Goal: Navigation & Orientation: Find specific page/section

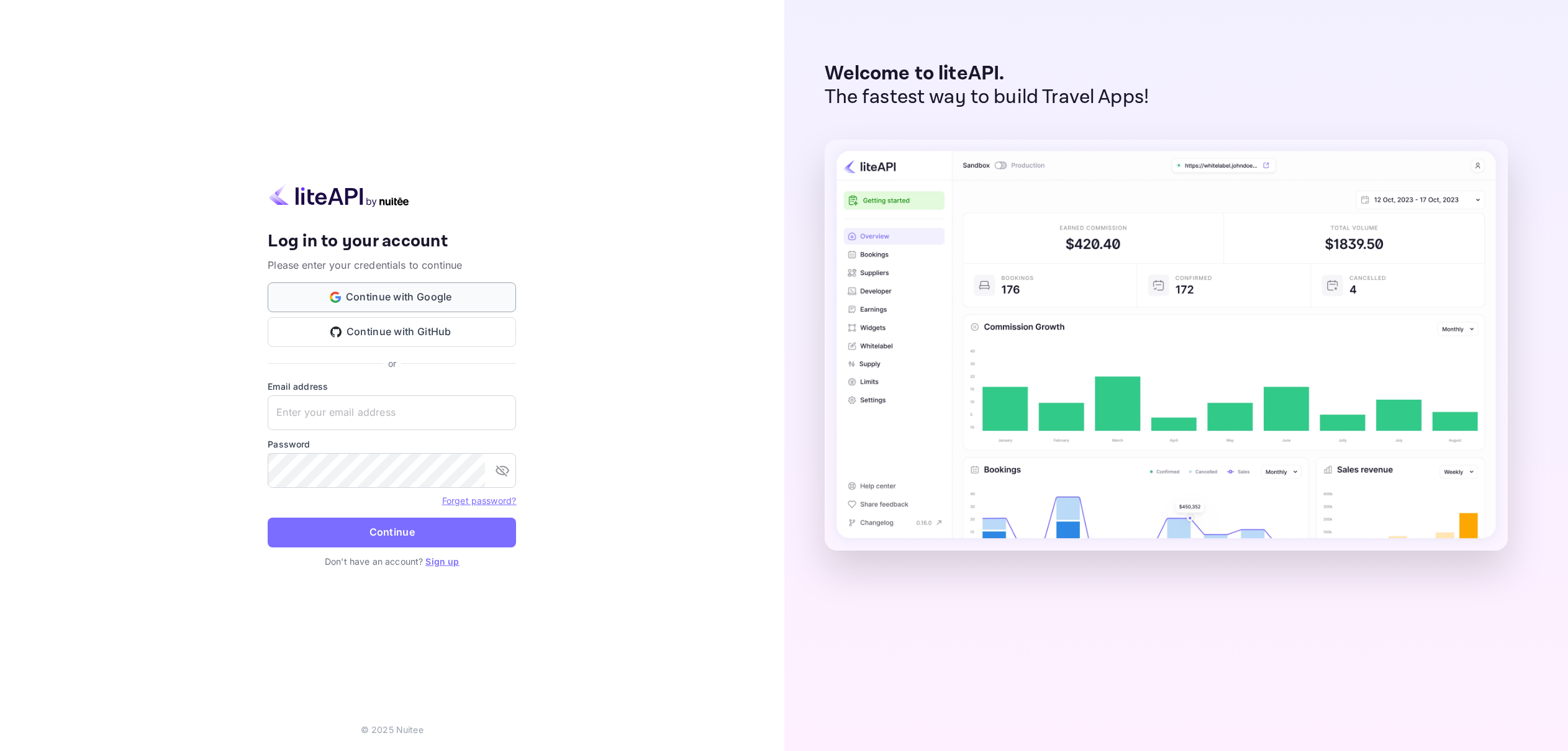
click at [425, 292] on button "Continue with Google" at bounding box center [392, 297] width 249 height 30
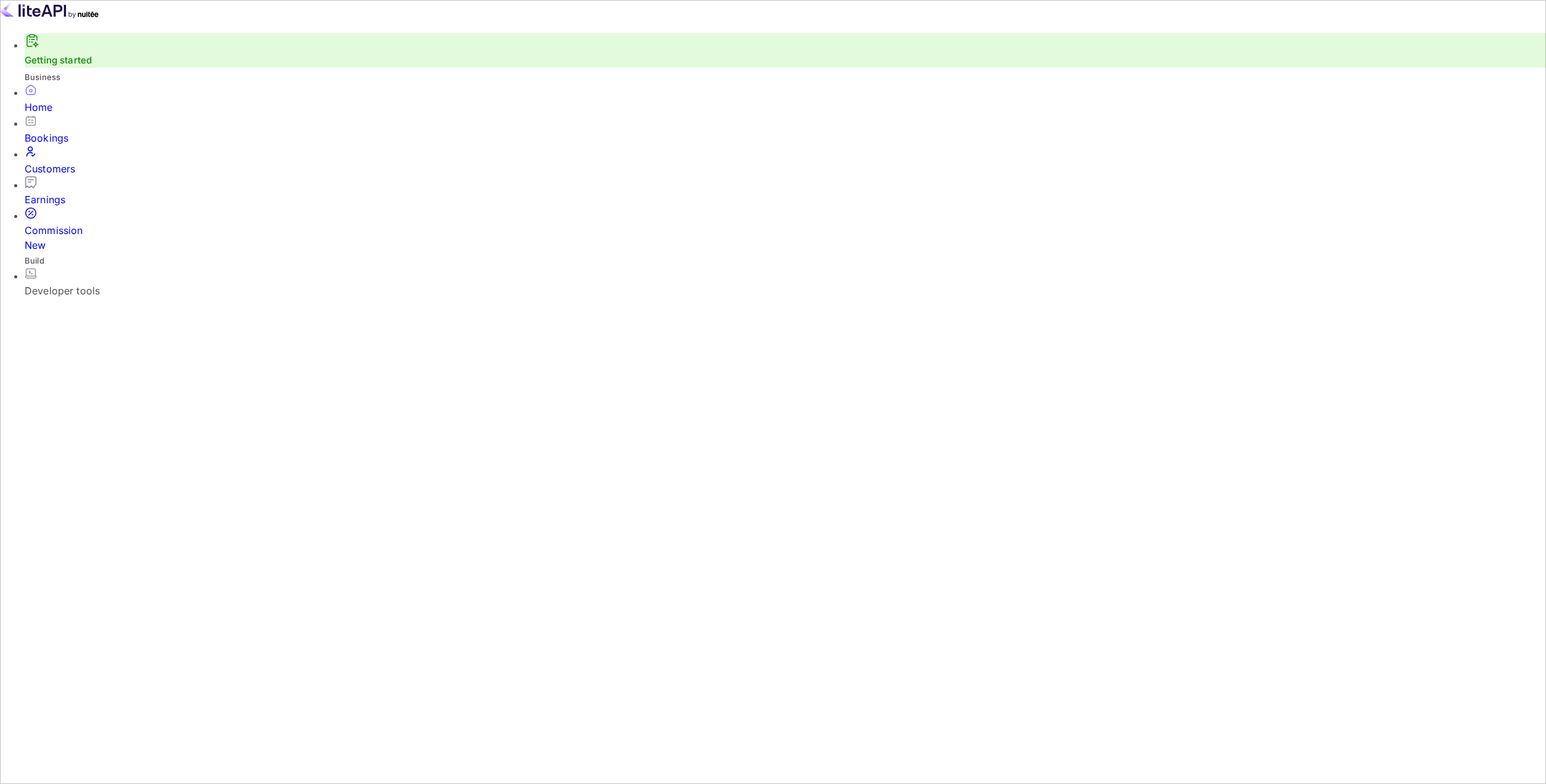
click at [108, 163] on div "Customers" at bounding box center [786, 168] width 1522 height 14
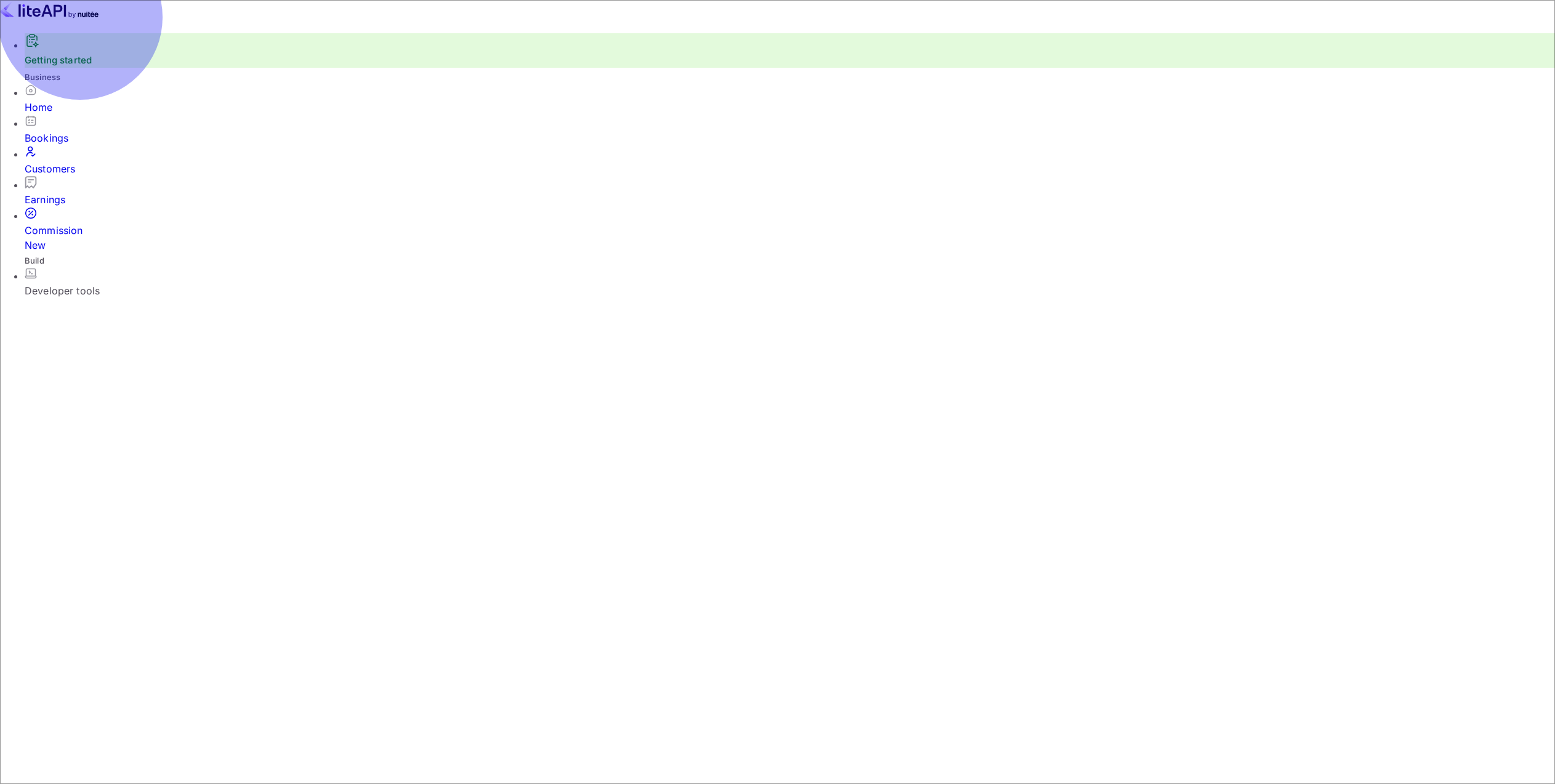
click at [87, 114] on div "Home" at bounding box center [790, 107] width 1530 height 14
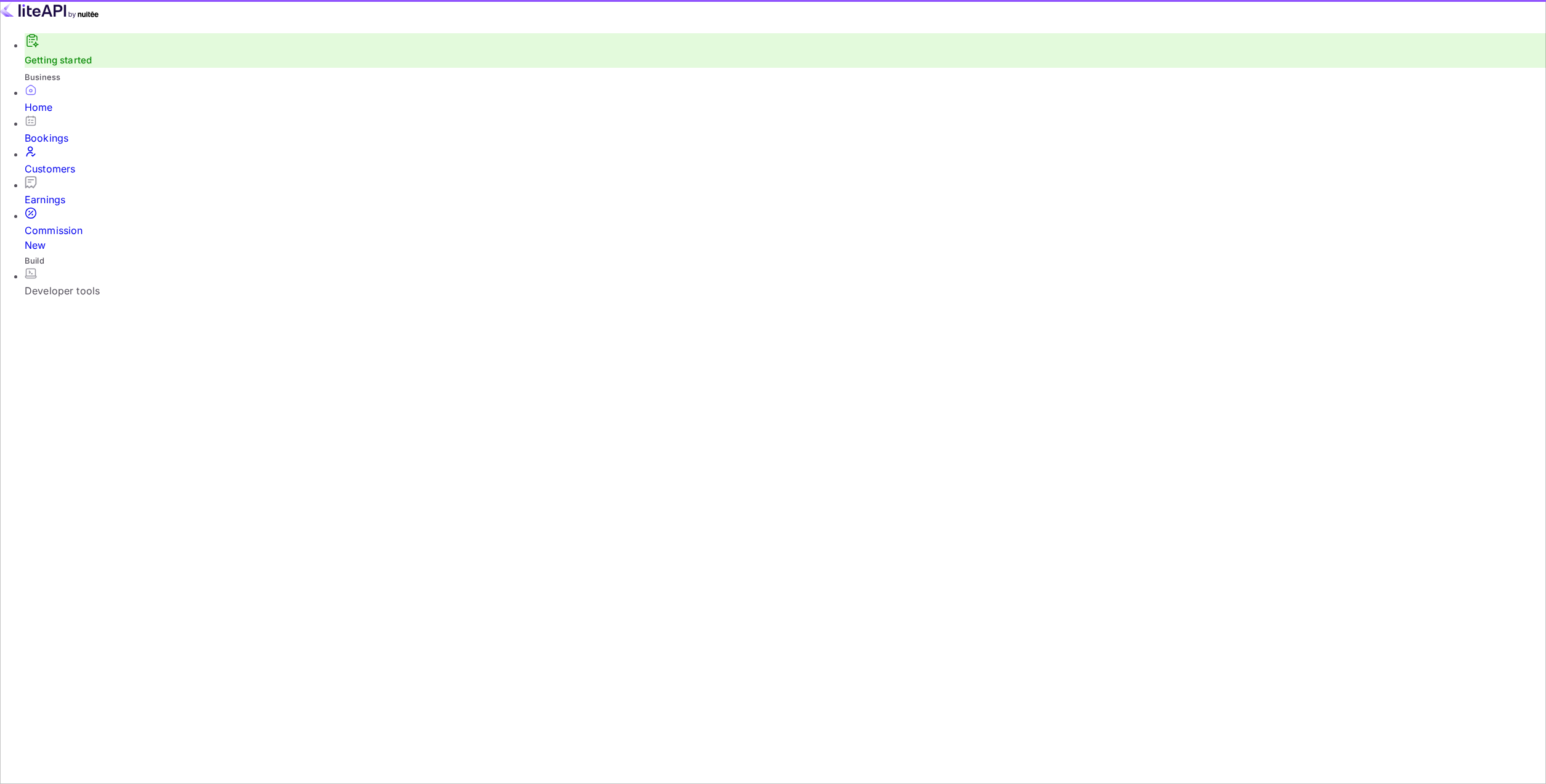
scroll to position [191, 436]
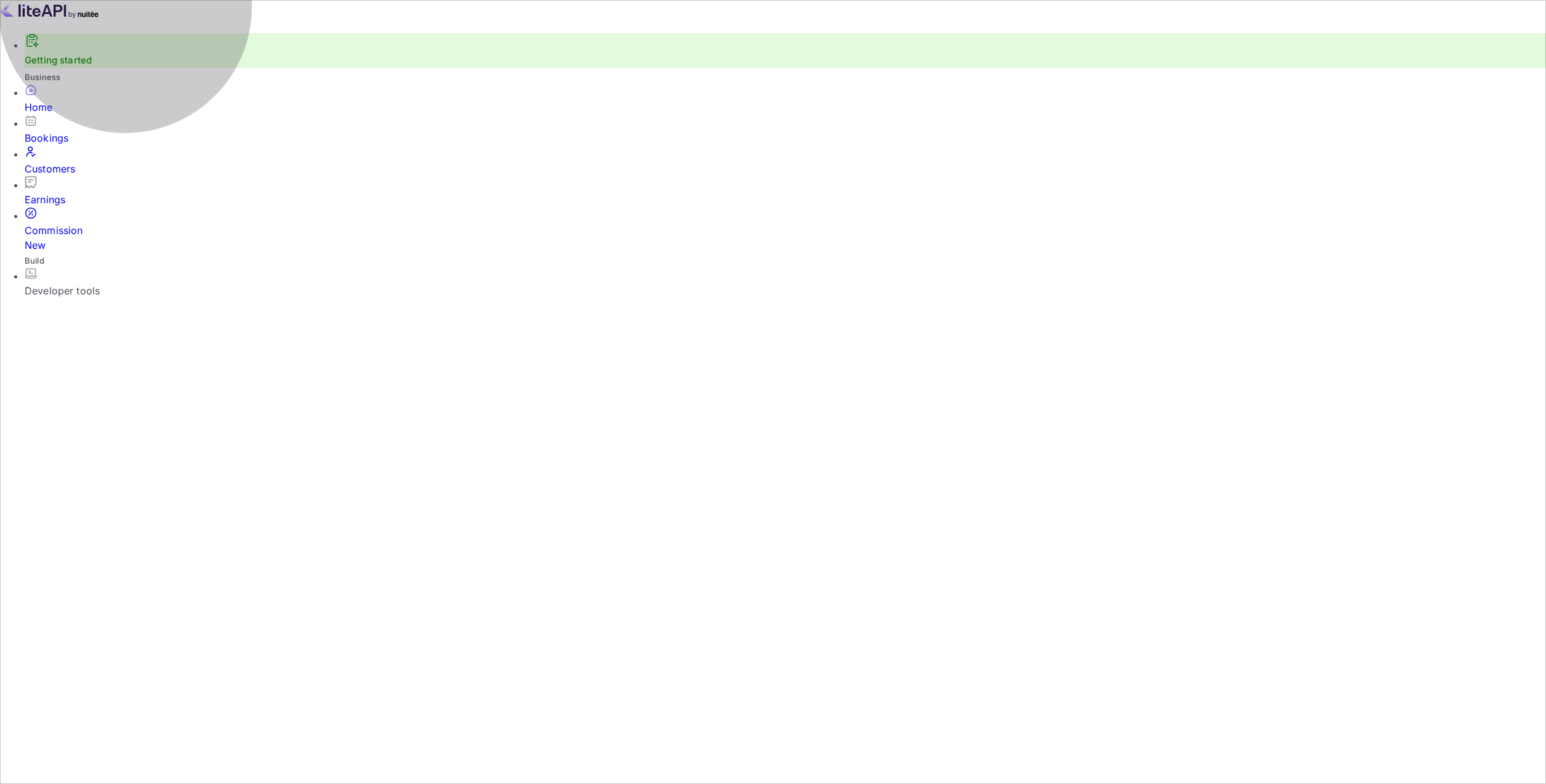
click at [132, 283] on div "Developer tools" at bounding box center [786, 290] width 1522 height 14
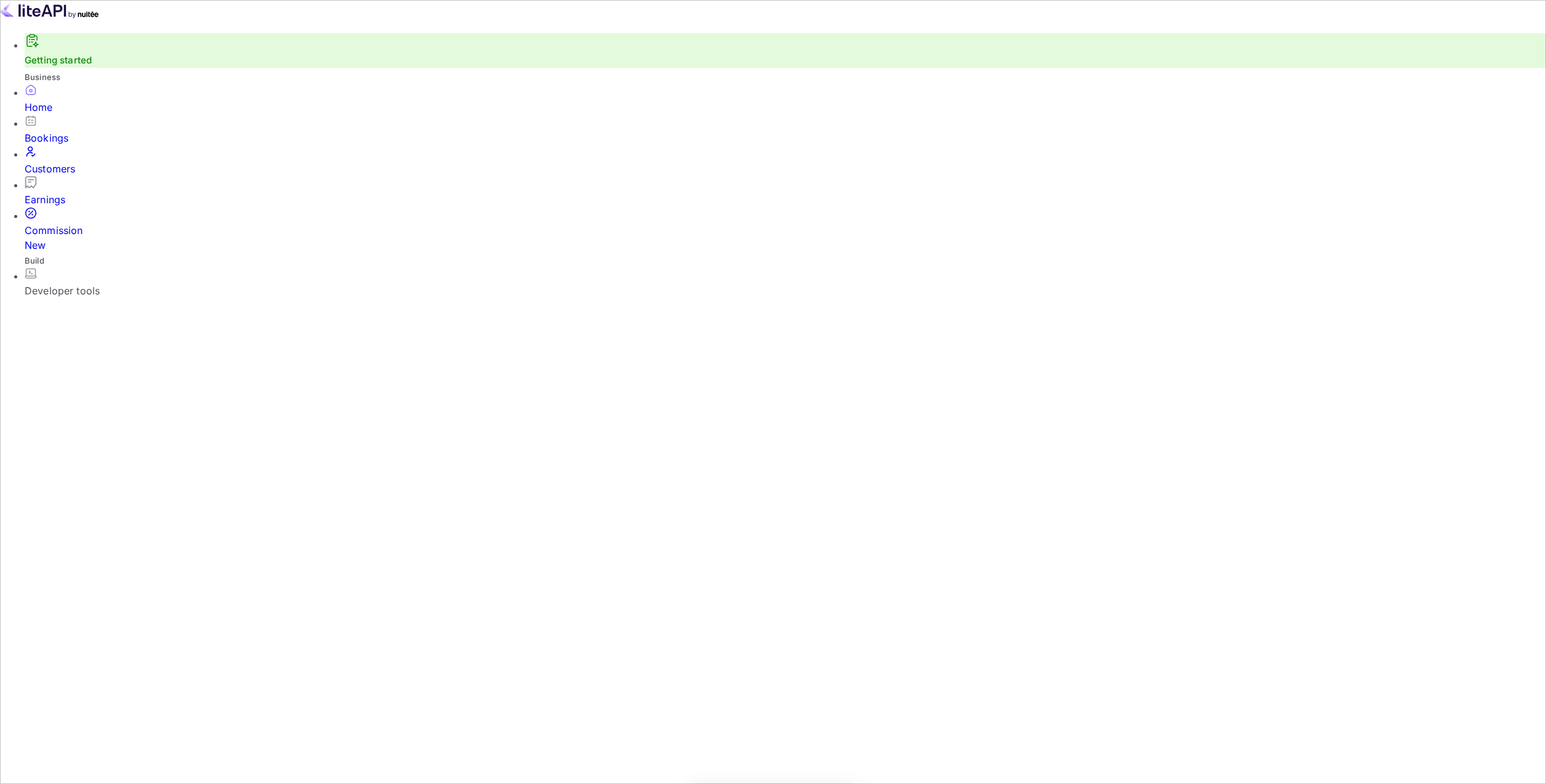
scroll to position [191, 436]
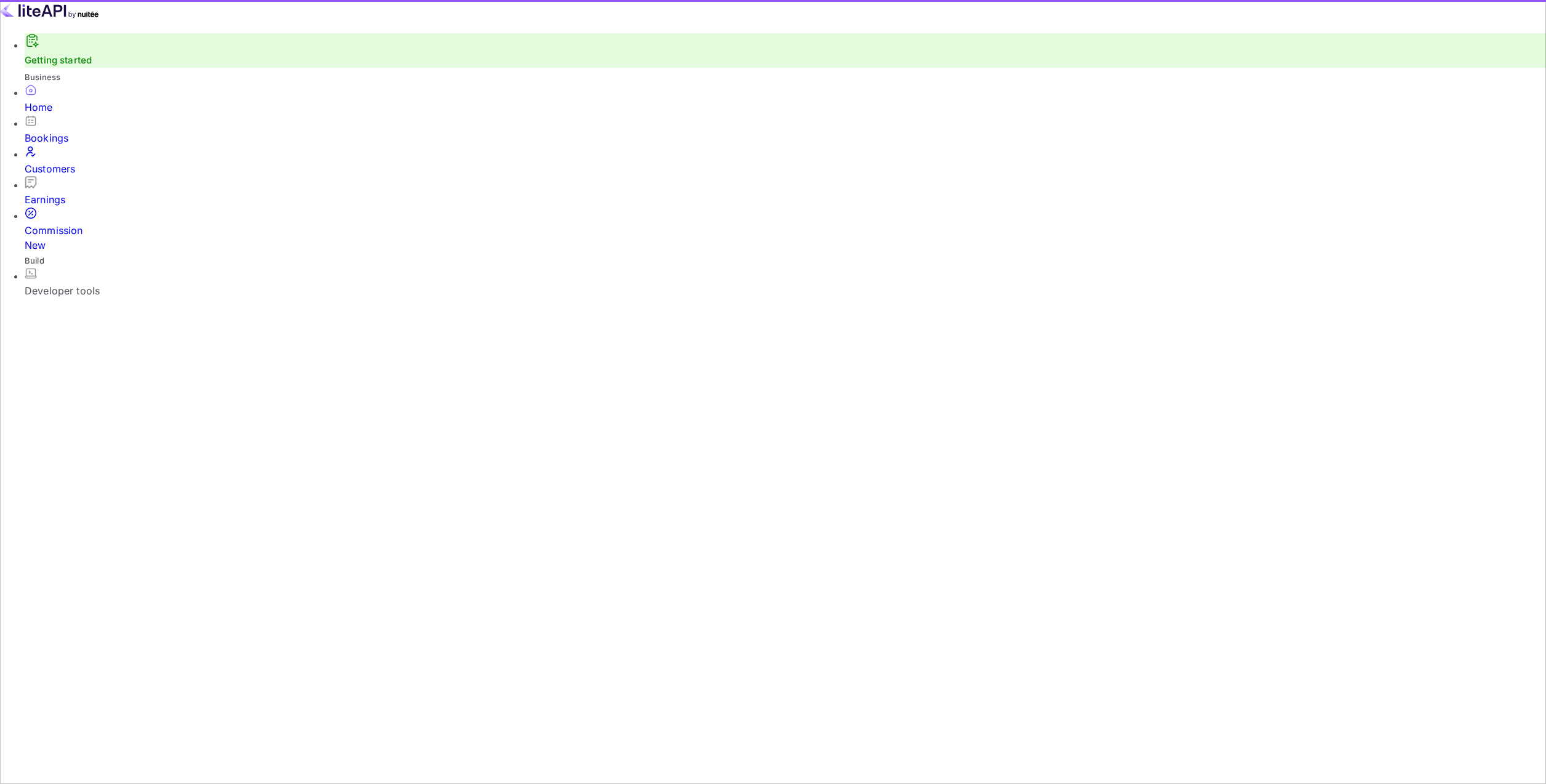
scroll to position [191, 436]
